Goal: Task Accomplishment & Management: Use online tool/utility

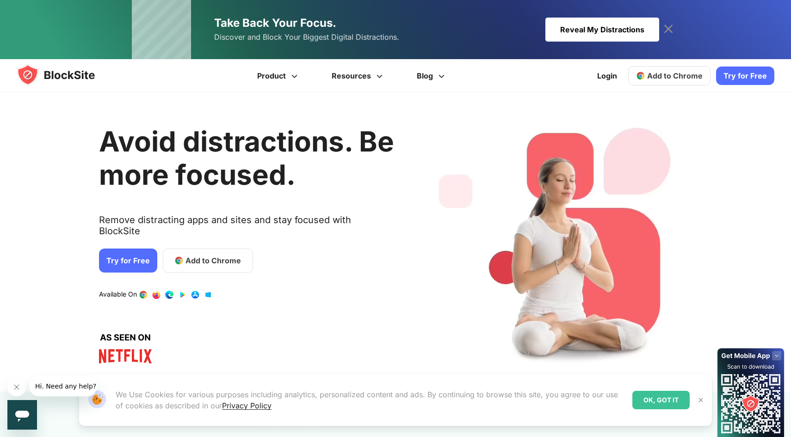
click at [193, 255] on span "Add to Chrome" at bounding box center [212, 260] width 55 height 11
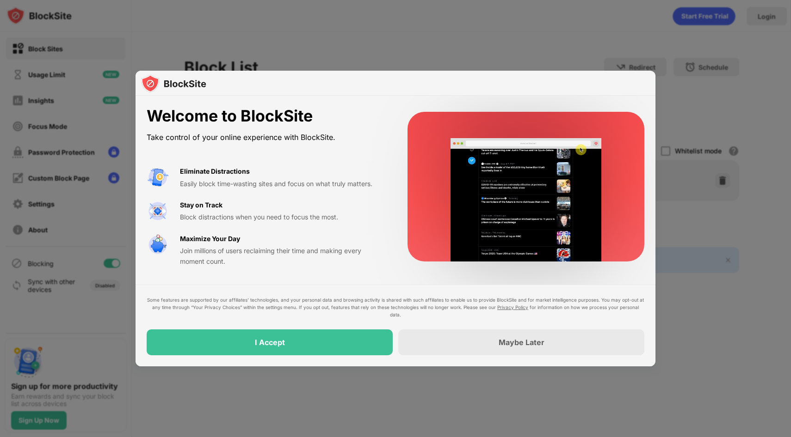
click at [377, 332] on div "I Accept" at bounding box center [270, 343] width 246 height 26
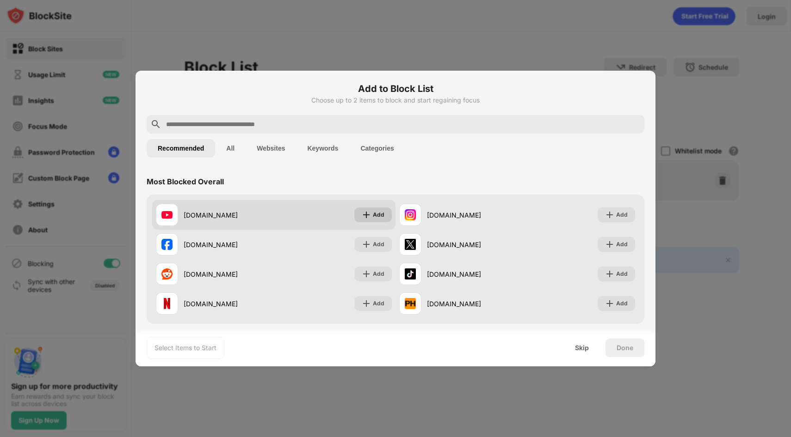
click at [372, 215] on div "Add" at bounding box center [372, 215] width 37 height 15
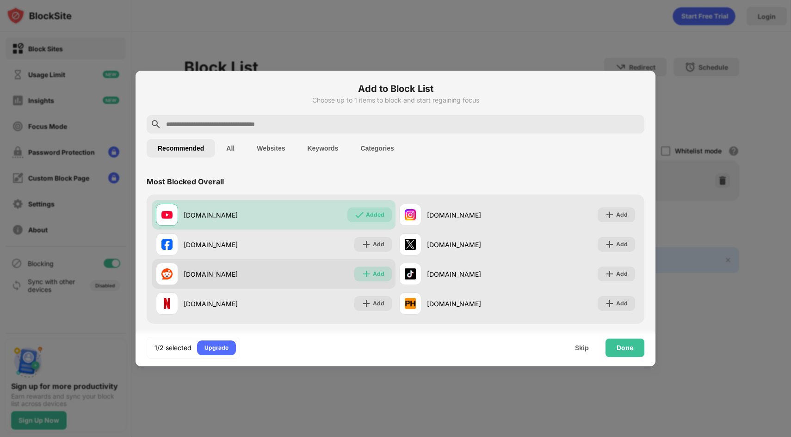
click at [377, 270] on div "Add" at bounding box center [379, 274] width 12 height 9
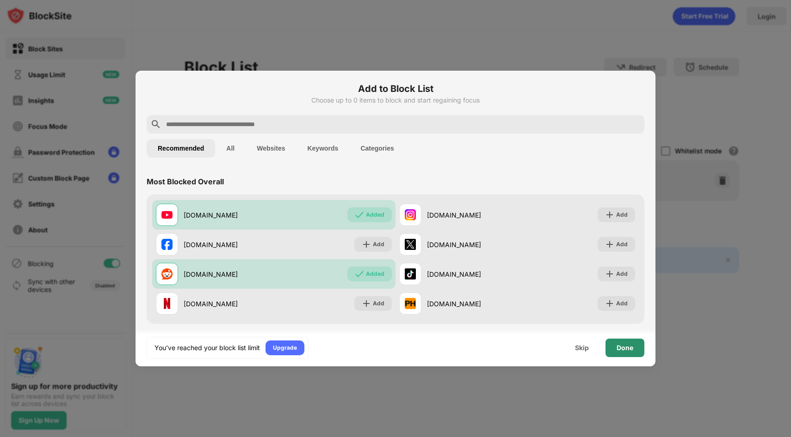
click at [618, 345] on div "Done" at bounding box center [624, 347] width 17 height 7
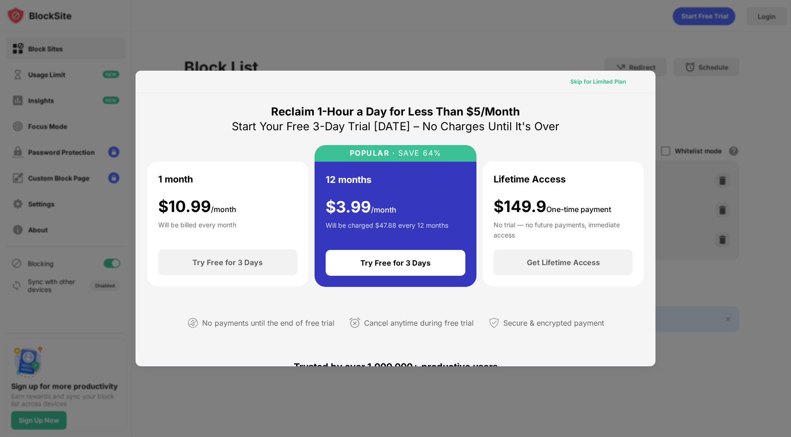
click at [593, 83] on div "Skip for Limited Plan" at bounding box center [597, 81] width 55 height 9
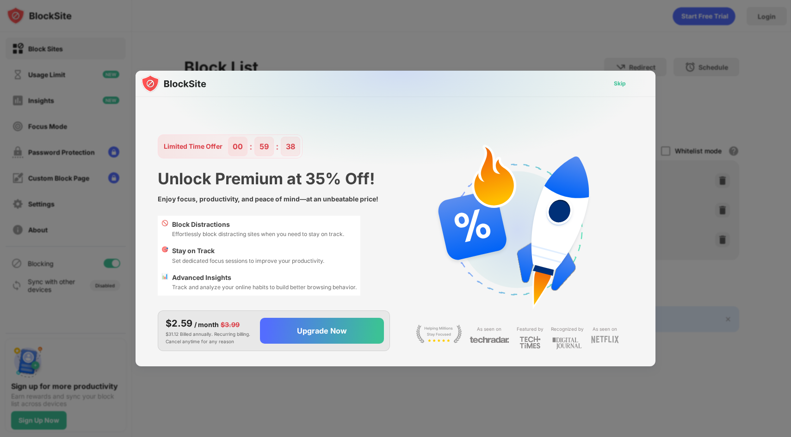
click at [619, 86] on div "Skip" at bounding box center [619, 83] width 12 height 9
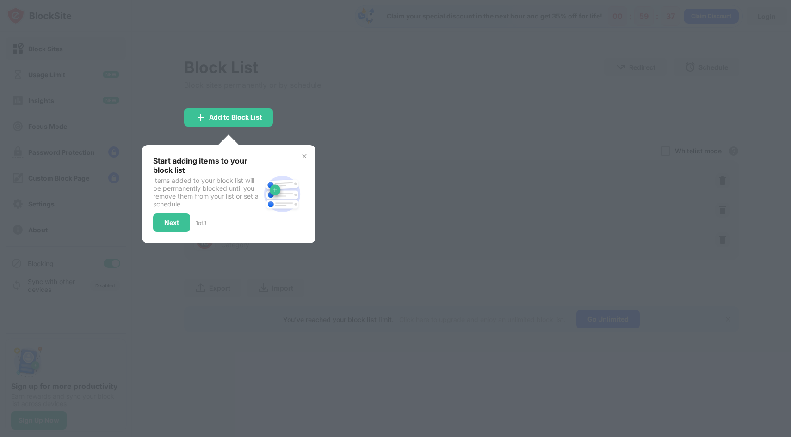
click at [307, 159] on img at bounding box center [303, 156] width 7 height 7
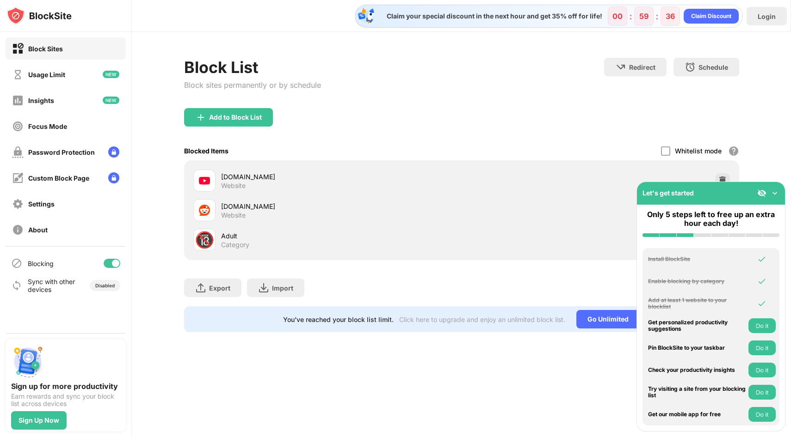
click at [772, 194] on img at bounding box center [774, 193] width 9 height 9
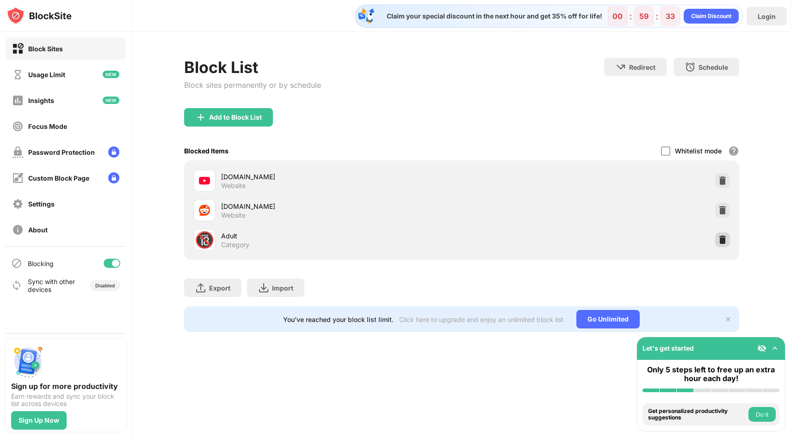
click at [725, 238] on img at bounding box center [721, 239] width 9 height 9
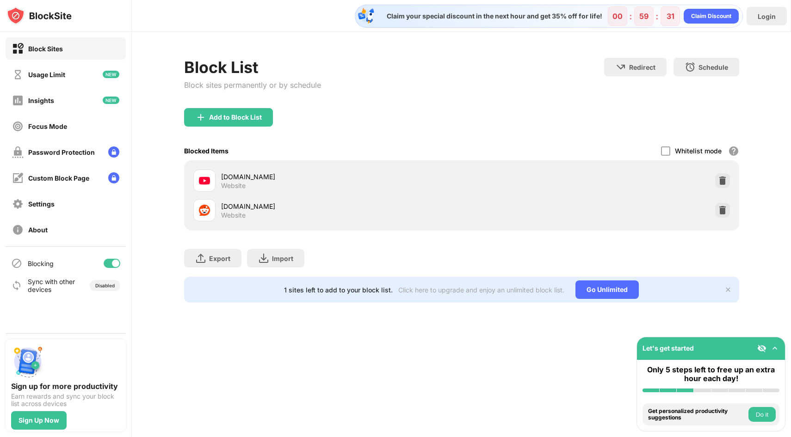
click at [777, 351] on img at bounding box center [774, 348] width 9 height 9
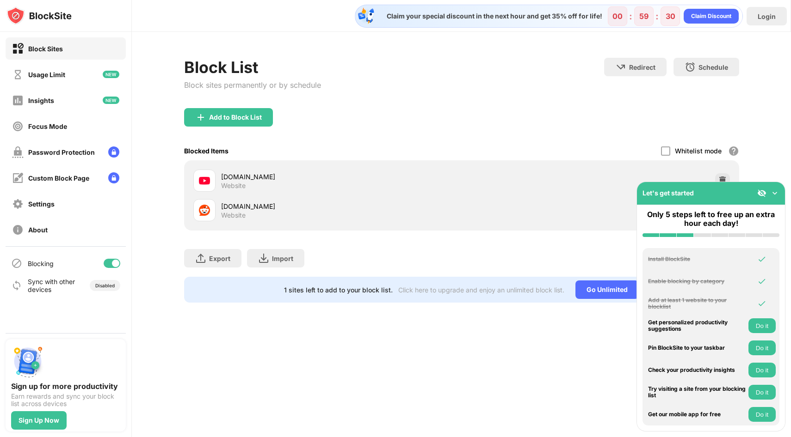
click at [773, 194] on img at bounding box center [774, 193] width 9 height 9
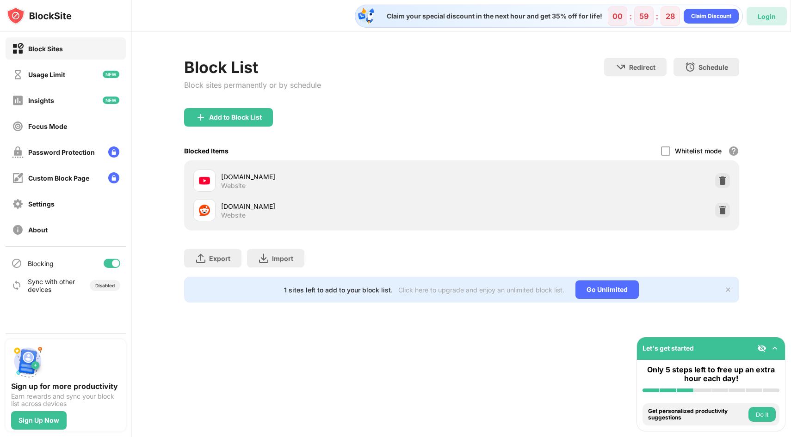
click at [765, 14] on div "Login" at bounding box center [766, 16] width 18 height 8
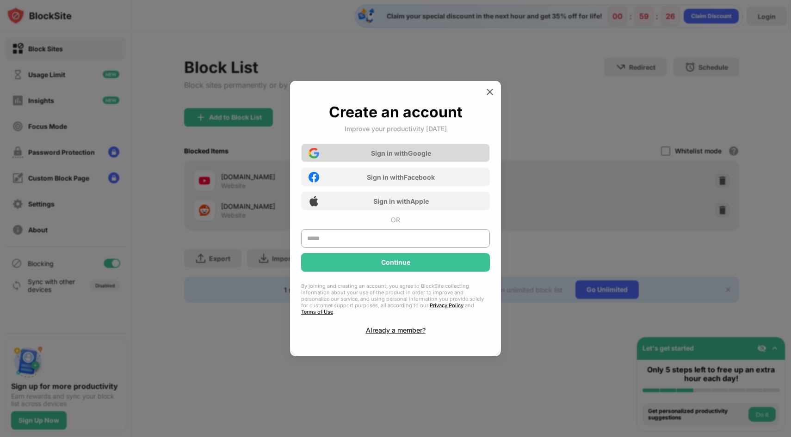
click at [406, 162] on div "Sign in with Google" at bounding box center [395, 153] width 189 height 18
